Goal: Transaction & Acquisition: Purchase product/service

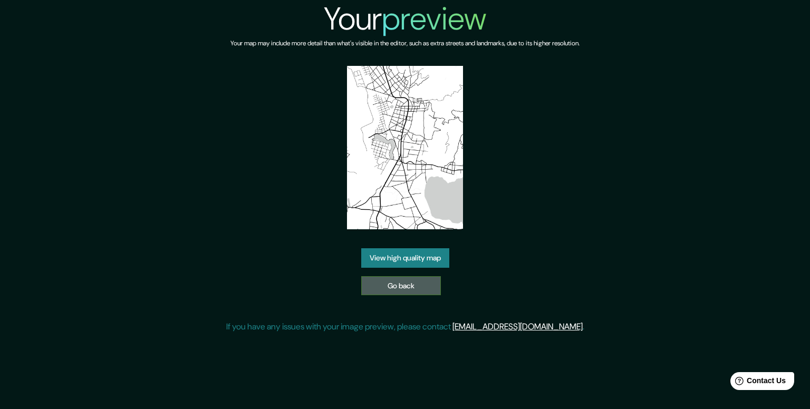
click at [410, 286] on link "Go back" at bounding box center [401, 286] width 80 height 20
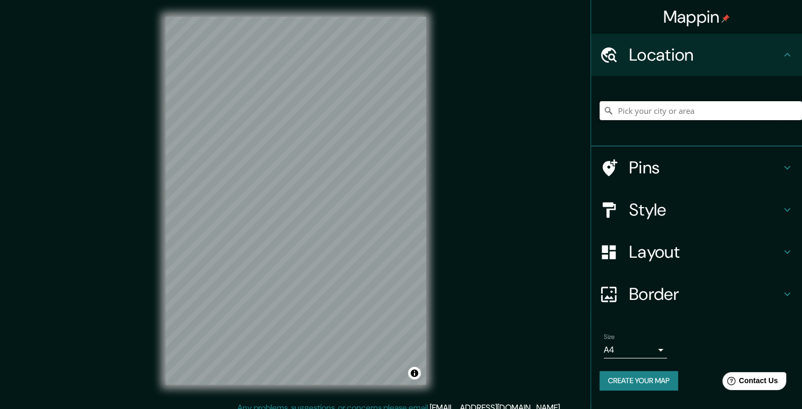
click at [667, 117] on input "Pick your city or area" at bounding box center [701, 110] width 203 height 19
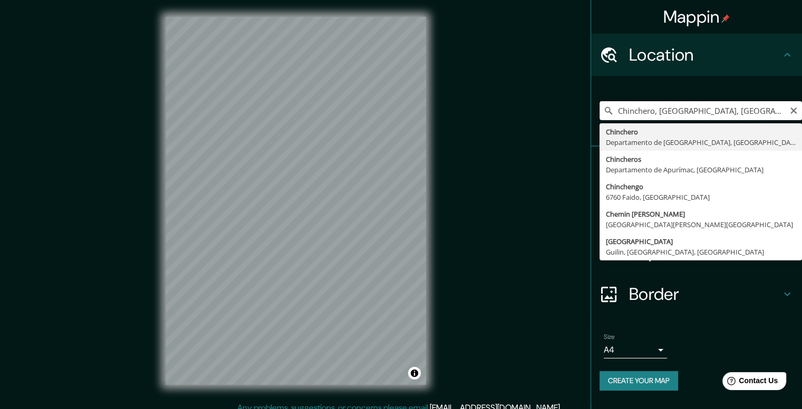
click at [719, 108] on input "Chinchero, [GEOGRAPHIC_DATA], [GEOGRAPHIC_DATA]" at bounding box center [701, 110] width 203 height 19
type input "Chinchero, [GEOGRAPHIC_DATA], [GEOGRAPHIC_DATA]"
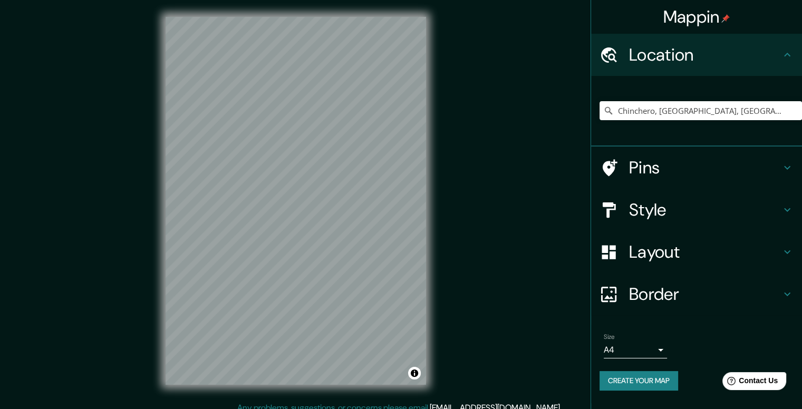
click at [699, 85] on div "Chinchero, [GEOGRAPHIC_DATA], [GEOGRAPHIC_DATA]" at bounding box center [701, 110] width 203 height 53
click at [795, 111] on icon "Clear" at bounding box center [794, 111] width 8 height 8
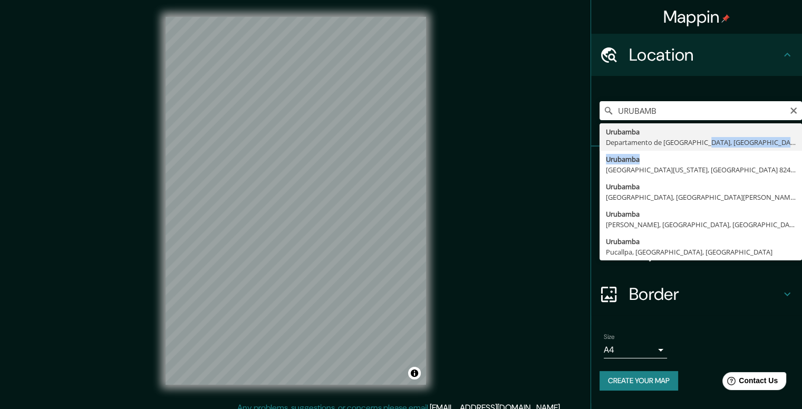
type input "Urubamba, [GEOGRAPHIC_DATA], [GEOGRAPHIC_DATA]"
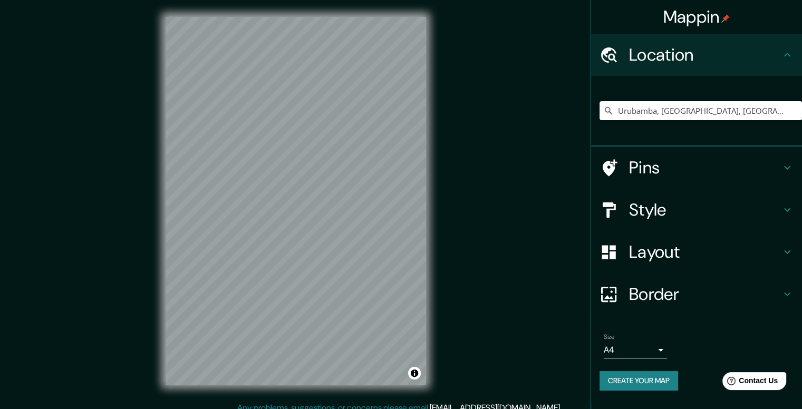
click at [669, 192] on div "Style" at bounding box center [696, 210] width 211 height 42
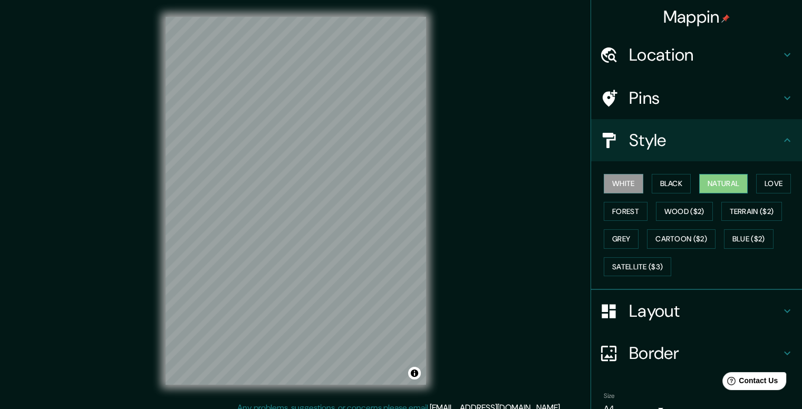
click at [728, 178] on button "Natural" at bounding box center [723, 184] width 49 height 20
click at [635, 202] on button "Forest" at bounding box center [626, 212] width 44 height 20
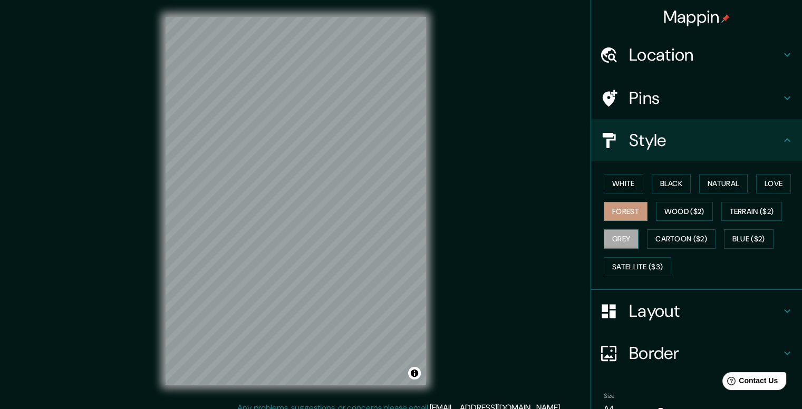
click at [620, 242] on button "Grey" at bounding box center [621, 239] width 35 height 20
click at [642, 262] on button "Satellite ($3)" at bounding box center [638, 267] width 68 height 20
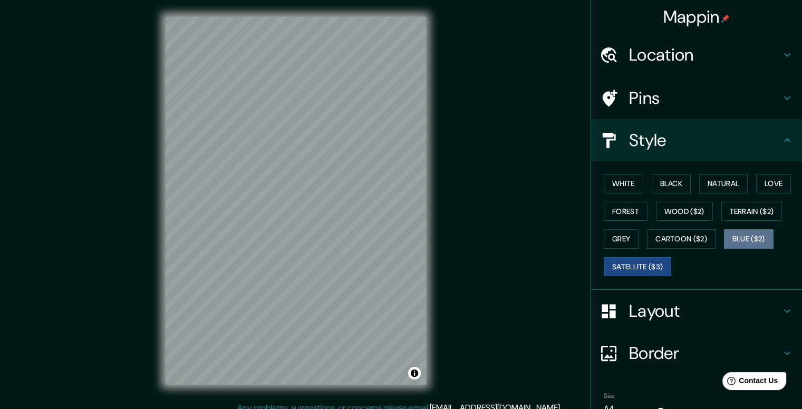
click at [749, 243] on button "Blue ($2)" at bounding box center [749, 239] width 50 height 20
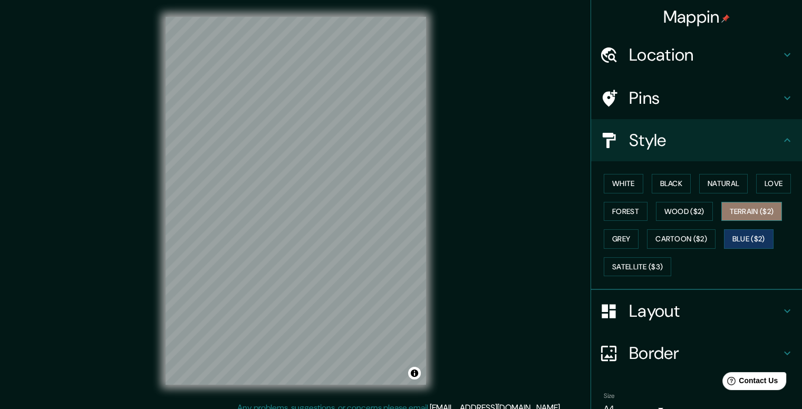
click at [740, 217] on button "Terrain ($2)" at bounding box center [752, 212] width 61 height 20
click at [789, 191] on div "White Black Natural Love Forest Wood ($2) Terrain ($2) Grey Cartoon ($2) Blue (…" at bounding box center [701, 225] width 203 height 111
click at [774, 191] on button "Love" at bounding box center [773, 184] width 35 height 20
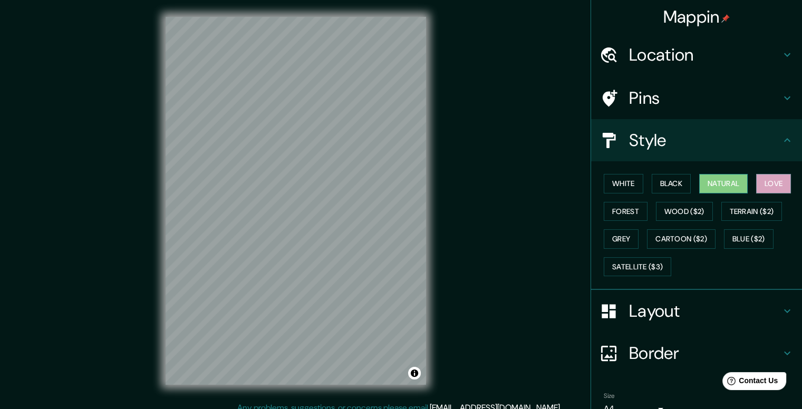
click at [740, 189] on button "Natural" at bounding box center [723, 184] width 49 height 20
drag, startPoint x: 591, startPoint y: 213, endPoint x: 603, endPoint y: 211, distance: 12.2
click at [595, 213] on div "White Black Natural Love Forest Wood ($2) Terrain ($2) Grey Cartoon ($2) Blue (…" at bounding box center [696, 225] width 211 height 129
click at [612, 209] on button "Forest" at bounding box center [626, 212] width 44 height 20
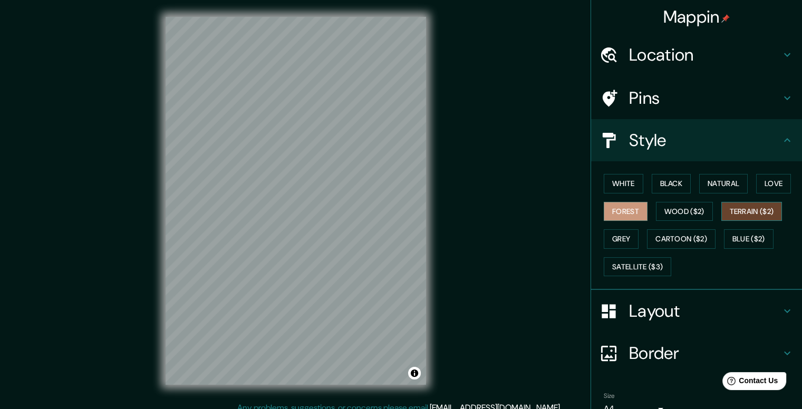
click at [757, 215] on button "Terrain ($2)" at bounding box center [752, 212] width 61 height 20
